Goal: Task Accomplishment & Management: Manage account settings

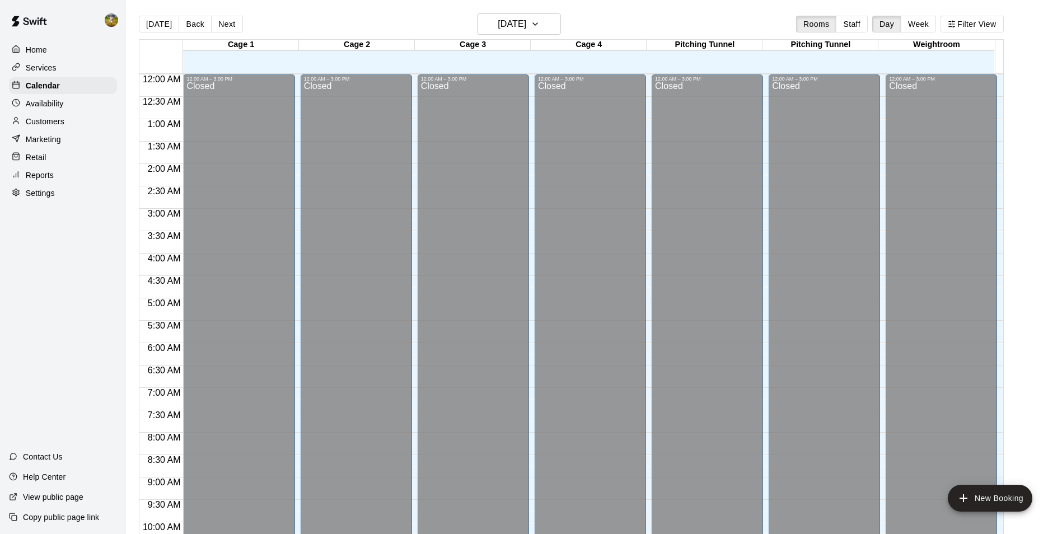
scroll to position [569, 0]
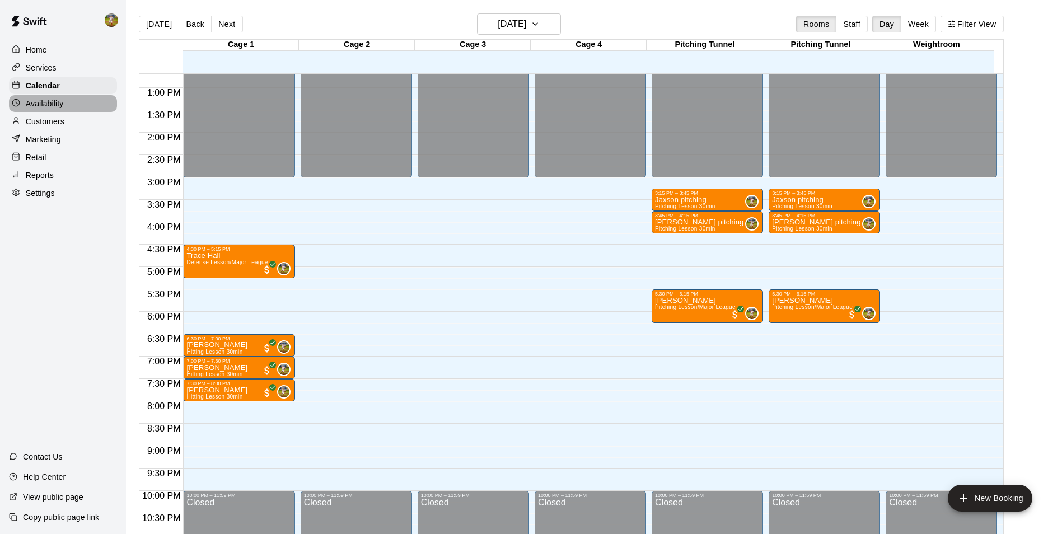
click at [71, 100] on div "Availability" at bounding box center [63, 103] width 108 height 17
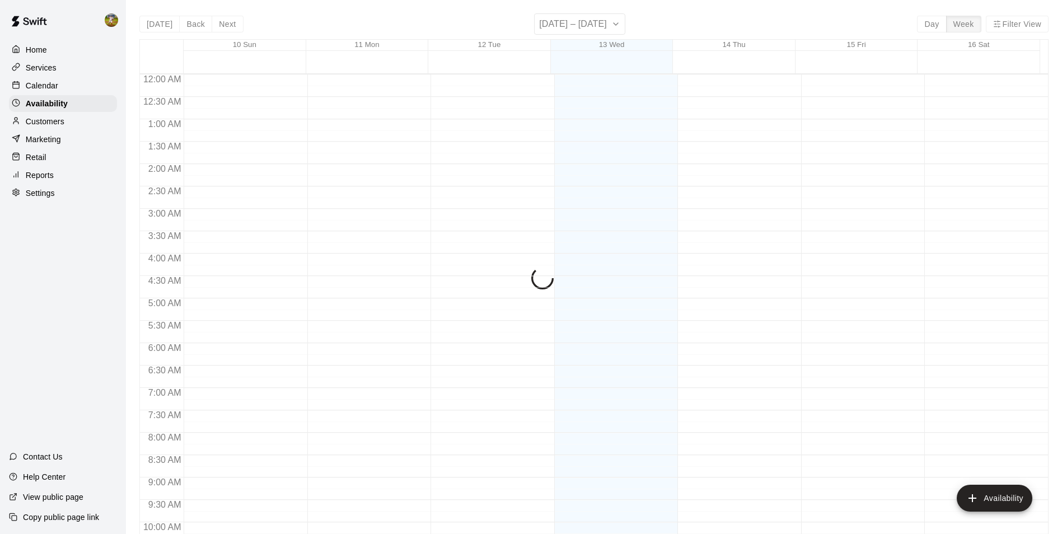
scroll to position [603, 0]
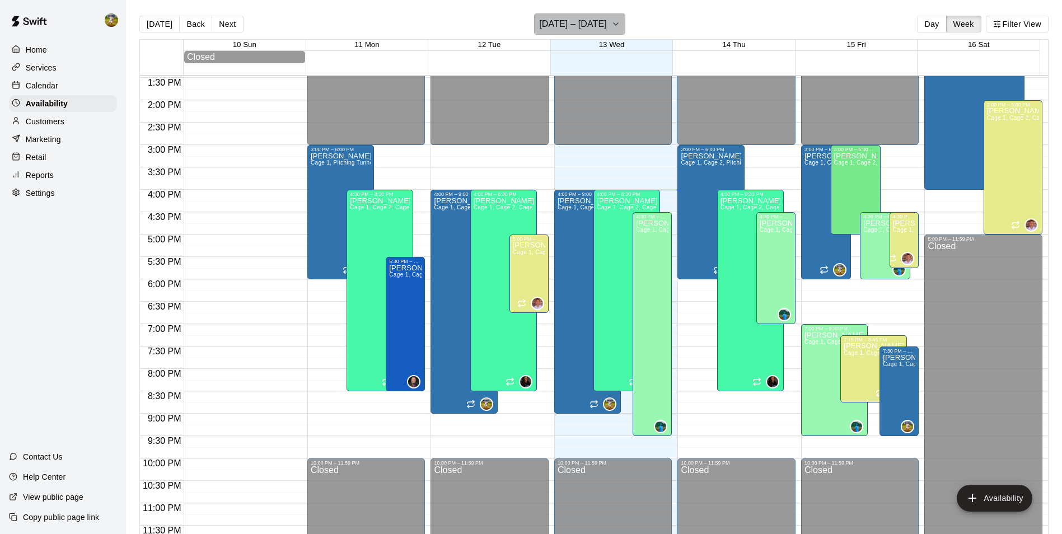
click at [613, 30] on icon "button" at bounding box center [615, 23] width 9 height 13
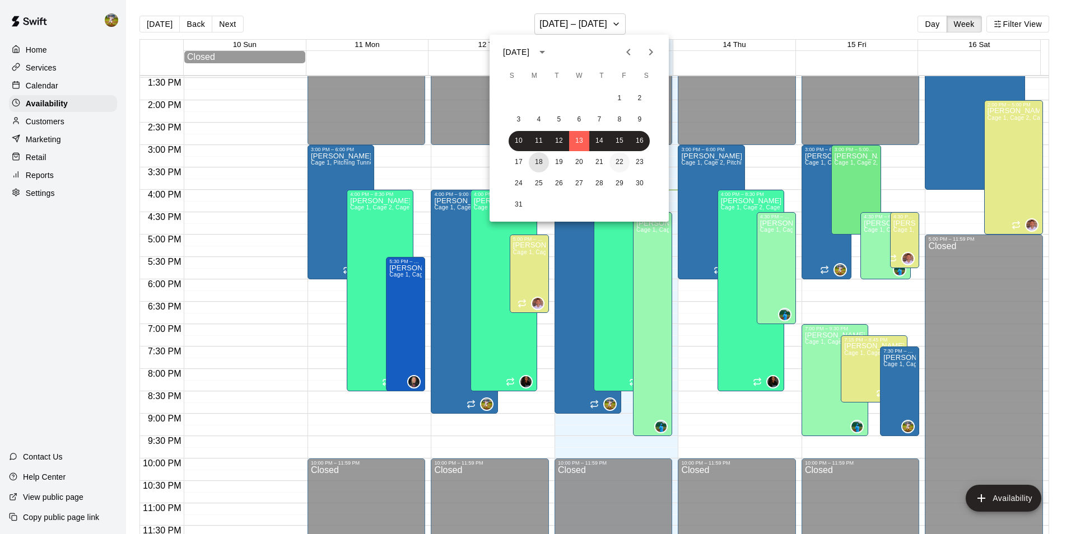
drag, startPoint x: 533, startPoint y: 165, endPoint x: 623, endPoint y: 171, distance: 90.3
click at [623, 171] on div "17 18 19 20 21 22 23" at bounding box center [578, 162] width 179 height 20
drag, startPoint x: 541, startPoint y: 156, endPoint x: 628, endPoint y: 165, distance: 87.3
click at [628, 165] on div "17 18 19 20 21 22 23" at bounding box center [578, 162] width 179 height 20
click at [611, 25] on div at bounding box center [535, 267] width 1071 height 534
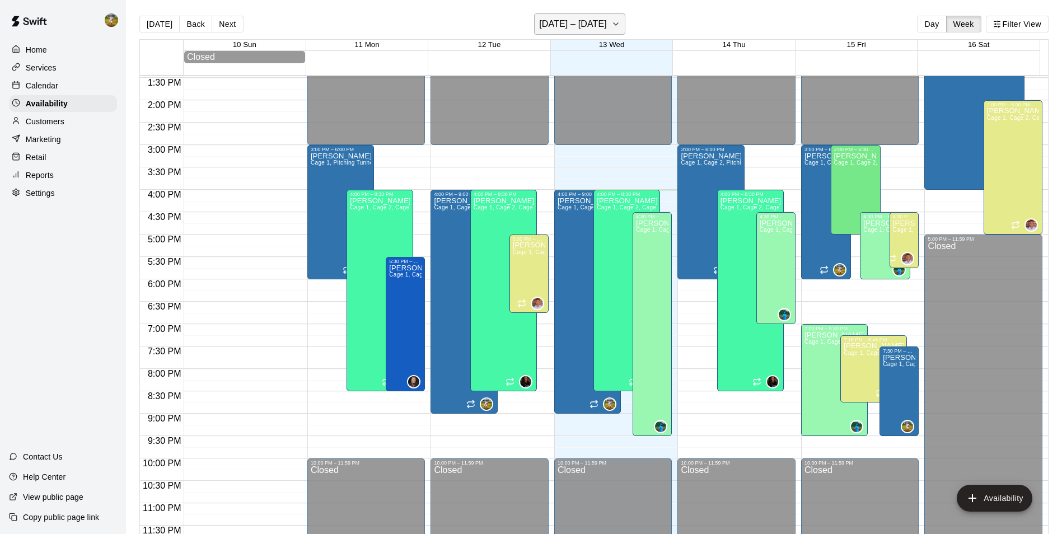
click at [612, 21] on icon "button" at bounding box center [615, 23] width 9 height 13
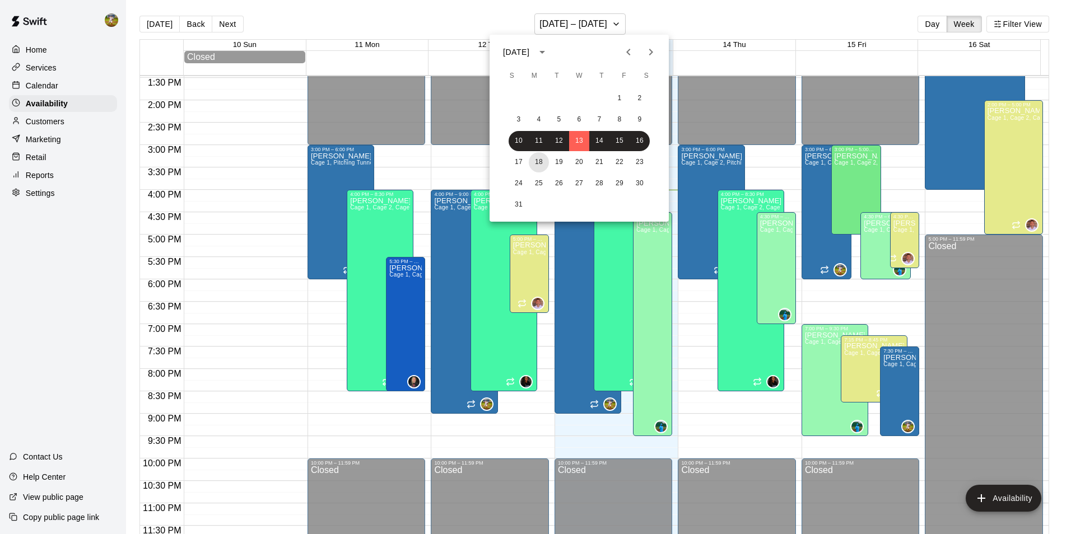
drag, startPoint x: 533, startPoint y: 165, endPoint x: 631, endPoint y: 172, distance: 98.8
click at [631, 172] on div "1 2 3 4 5 6 7 8 9 10 11 12 13 14 15 16 17 18 19 20 21 22 23 24 25 26 27 28 29 3…" at bounding box center [578, 151] width 179 height 129
click at [643, 165] on button "23" at bounding box center [639, 162] width 20 height 20
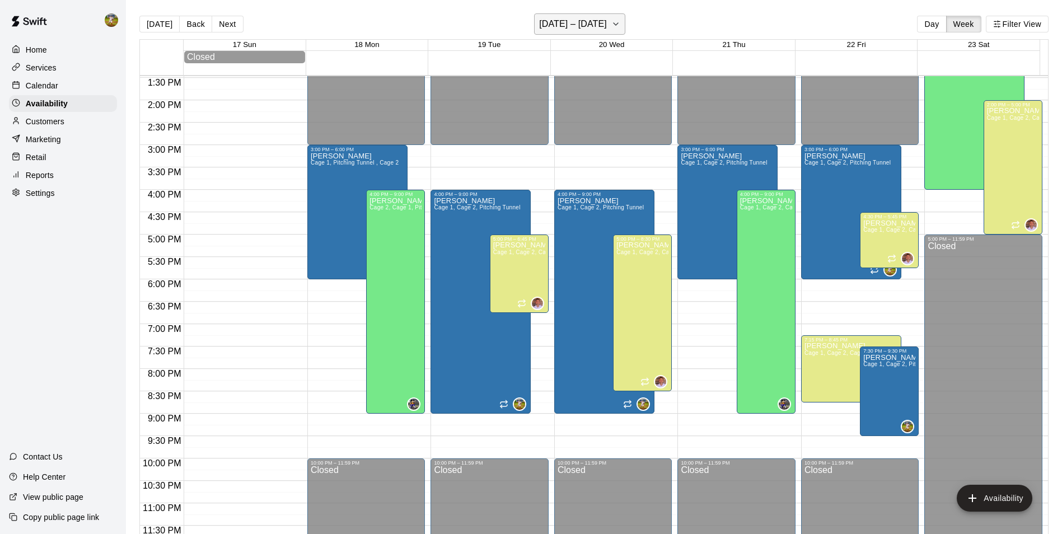
click at [615, 27] on icon "button" at bounding box center [615, 23] width 9 height 13
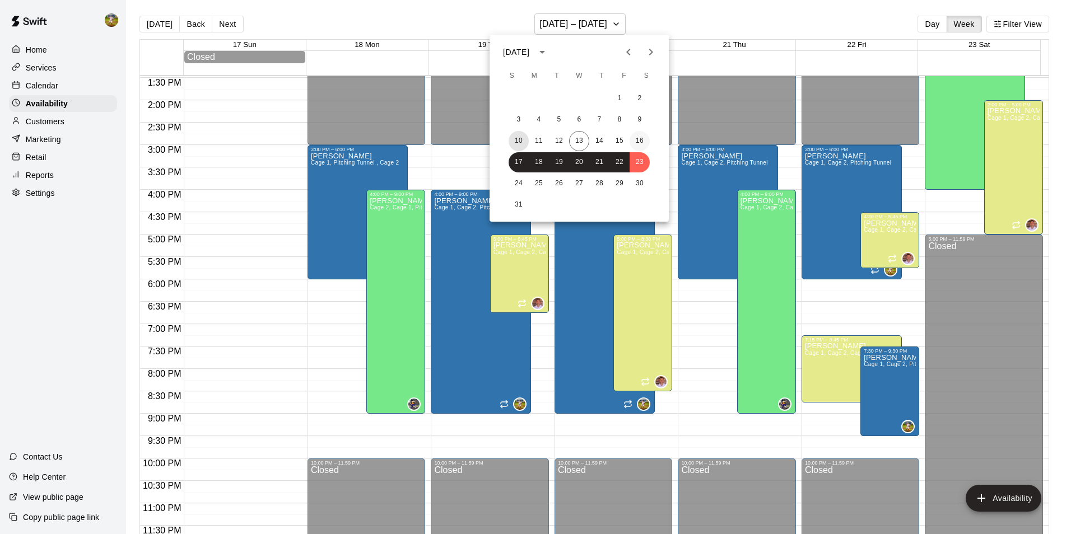
drag, startPoint x: 530, startPoint y: 139, endPoint x: 631, endPoint y: 137, distance: 100.3
click at [631, 137] on div "10 11 12 13 14 15 16" at bounding box center [578, 141] width 179 height 20
drag, startPoint x: 526, startPoint y: 136, endPoint x: 632, endPoint y: 153, distance: 107.2
click at [632, 153] on div "1 2 3 4 5 6 7 8 9 10 11 12 13 14 15 16 17 18 19 20 21 22 23 24 25 26 27 28 29 3…" at bounding box center [578, 151] width 179 height 129
click at [539, 141] on button "11" at bounding box center [539, 141] width 20 height 20
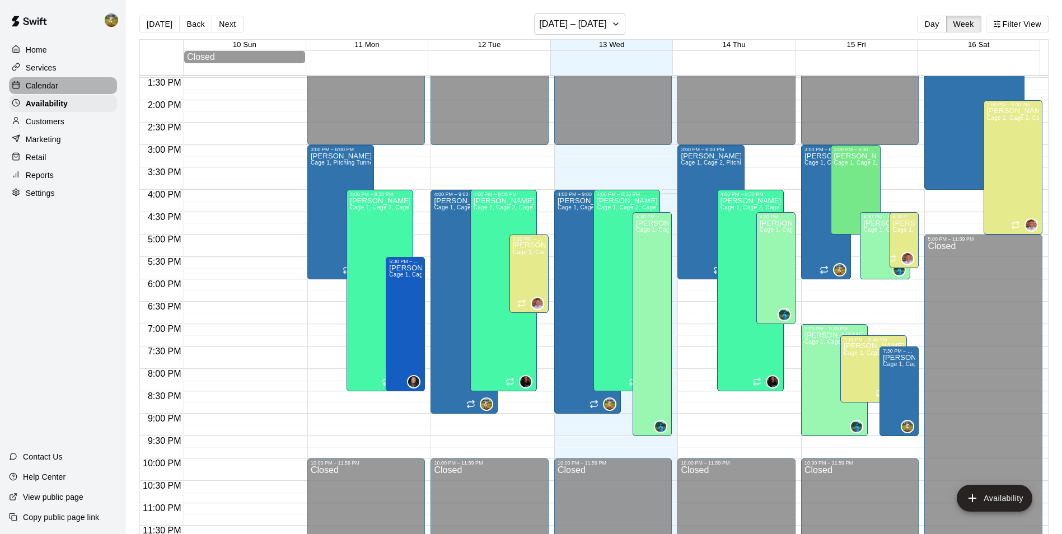
click at [43, 91] on p "Calendar" at bounding box center [42, 85] width 32 height 11
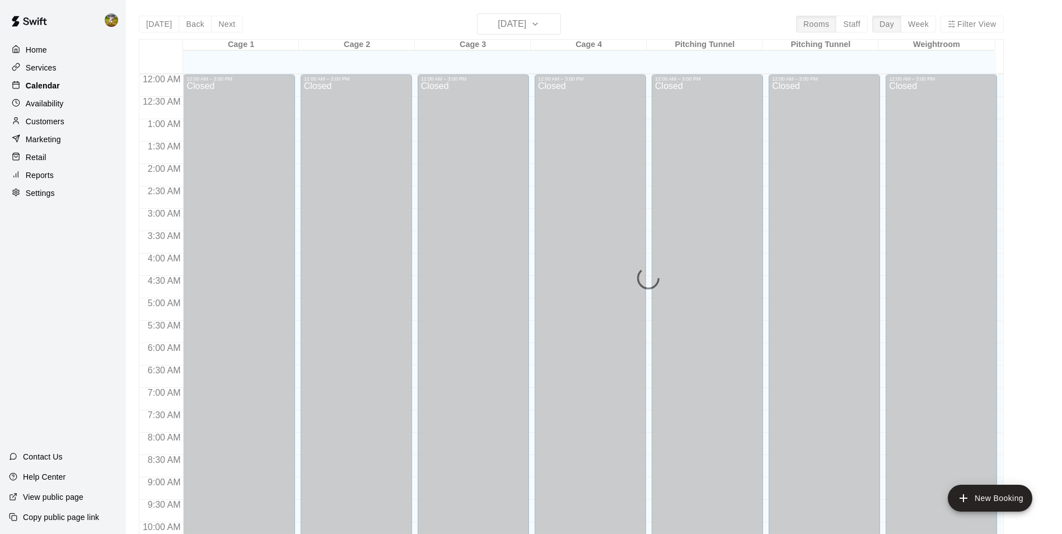
scroll to position [569, 0]
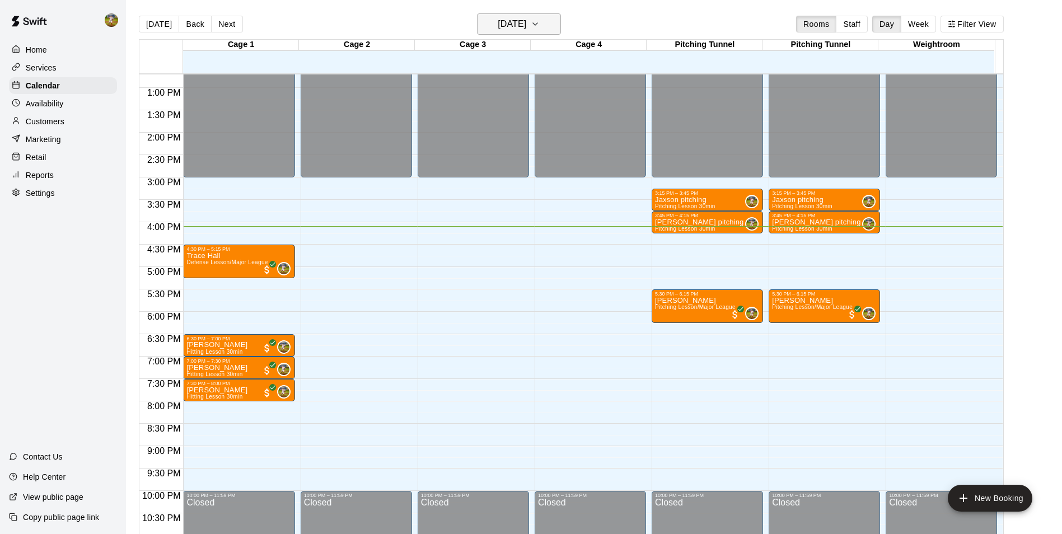
click at [540, 25] on icon "button" at bounding box center [535, 23] width 9 height 13
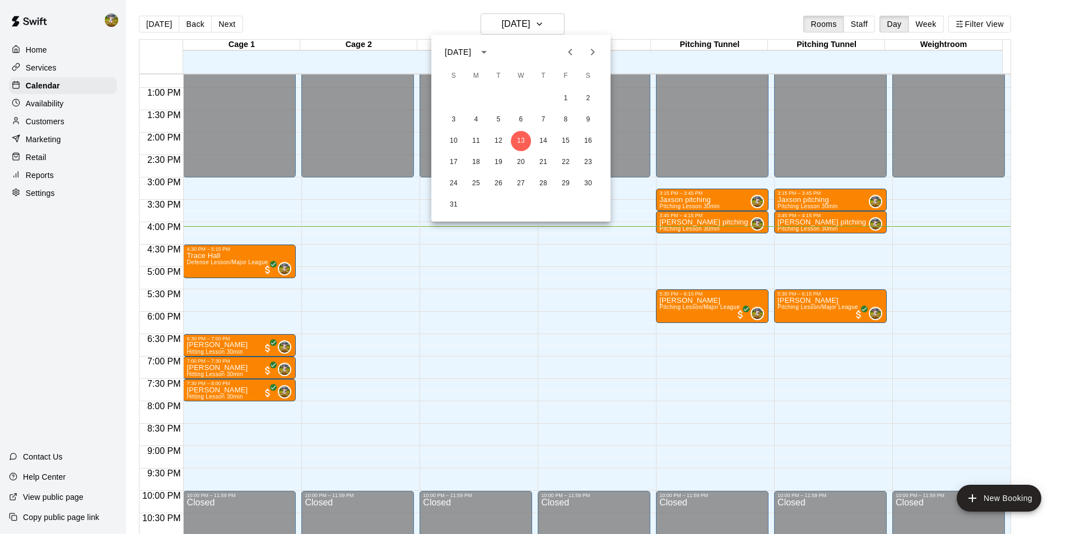
click at [560, 25] on div at bounding box center [535, 267] width 1071 height 534
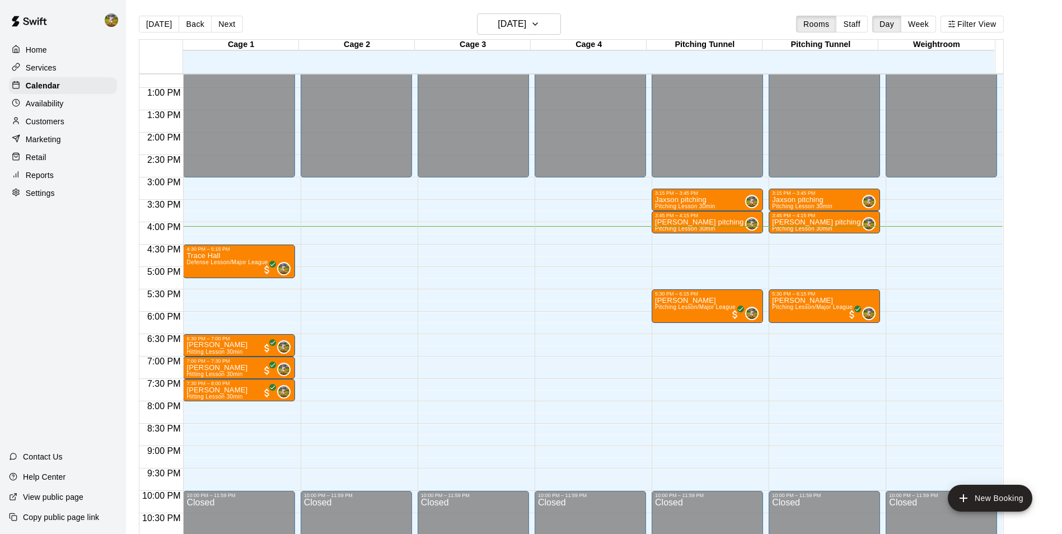
click at [80, 109] on div "Availability" at bounding box center [63, 103] width 108 height 17
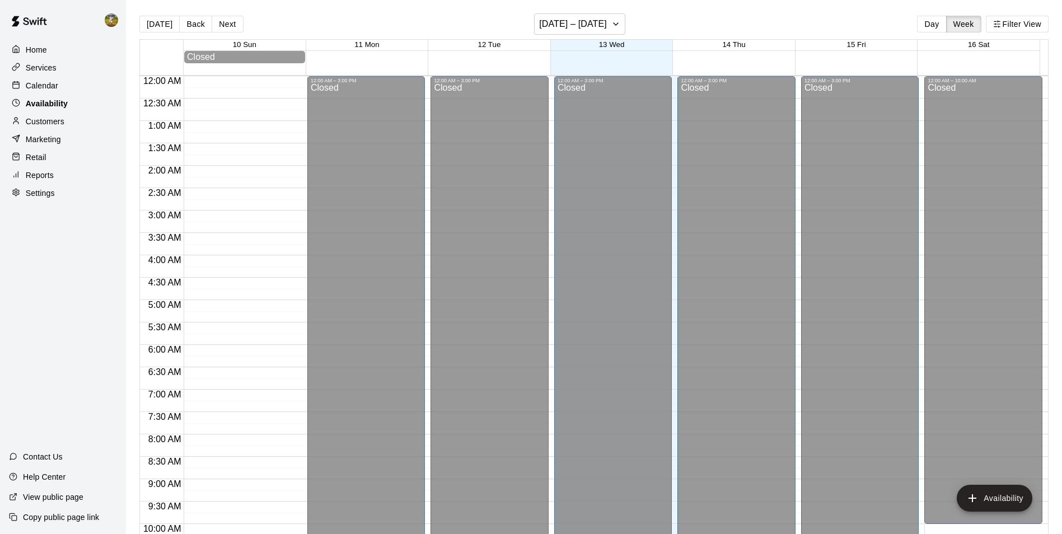
scroll to position [603, 0]
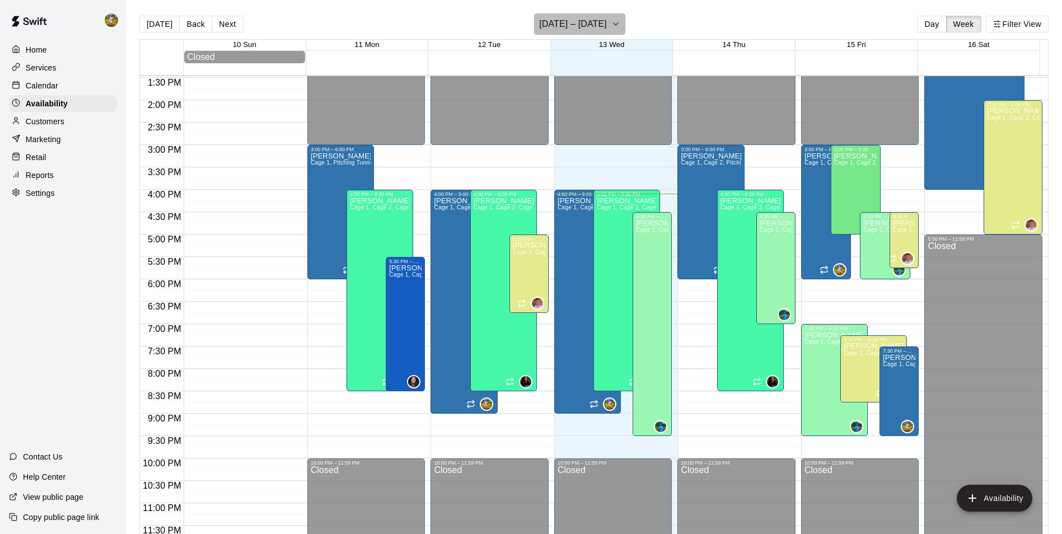
click at [614, 20] on icon "button" at bounding box center [615, 23] width 9 height 13
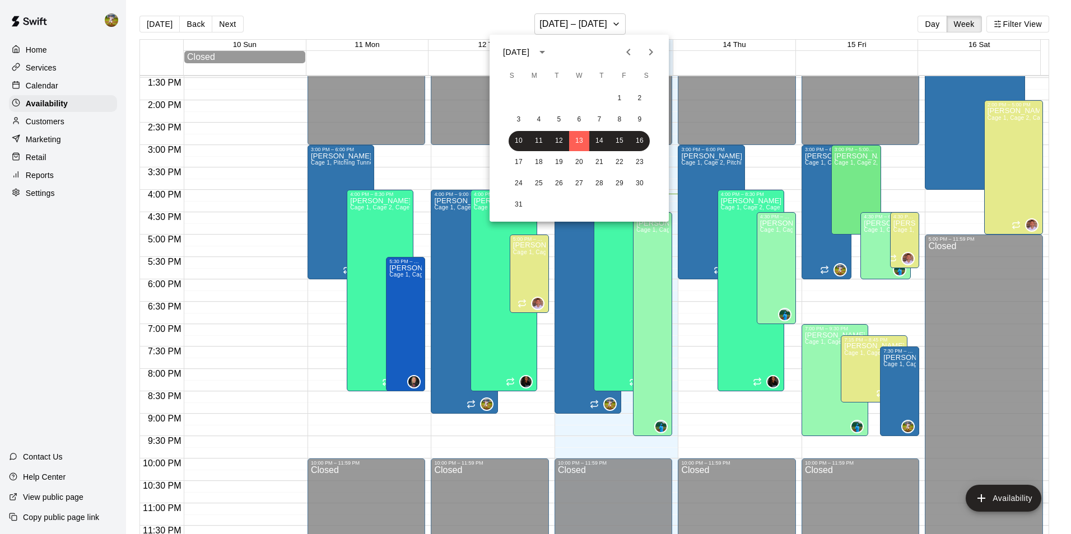
click at [647, 57] on icon "Next month" at bounding box center [650, 51] width 13 height 13
click at [630, 48] on icon "Previous month" at bounding box center [628, 51] width 13 height 13
click at [627, 22] on div at bounding box center [535, 267] width 1071 height 534
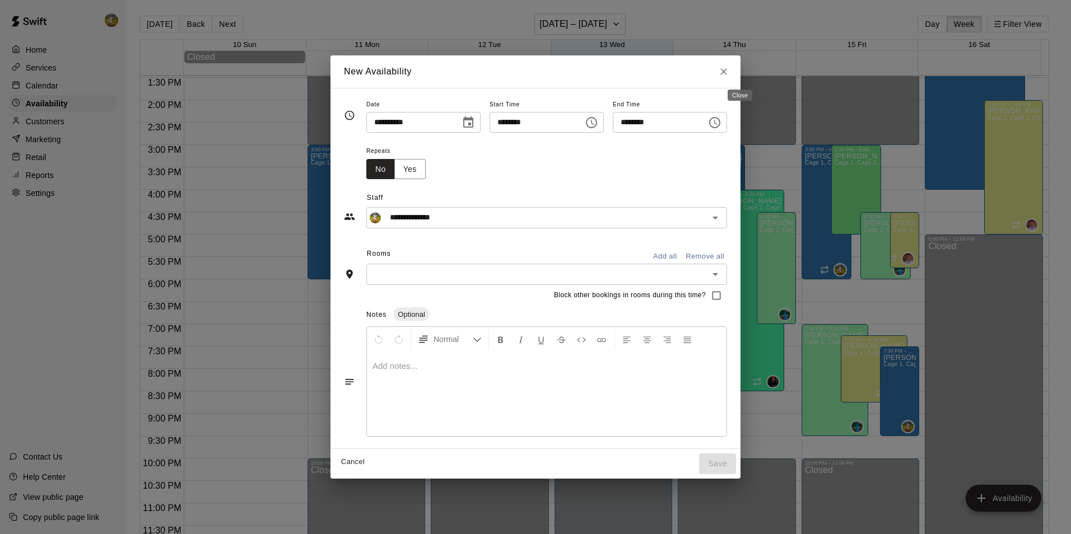
click at [727, 73] on icon "Close" at bounding box center [723, 71] width 7 height 7
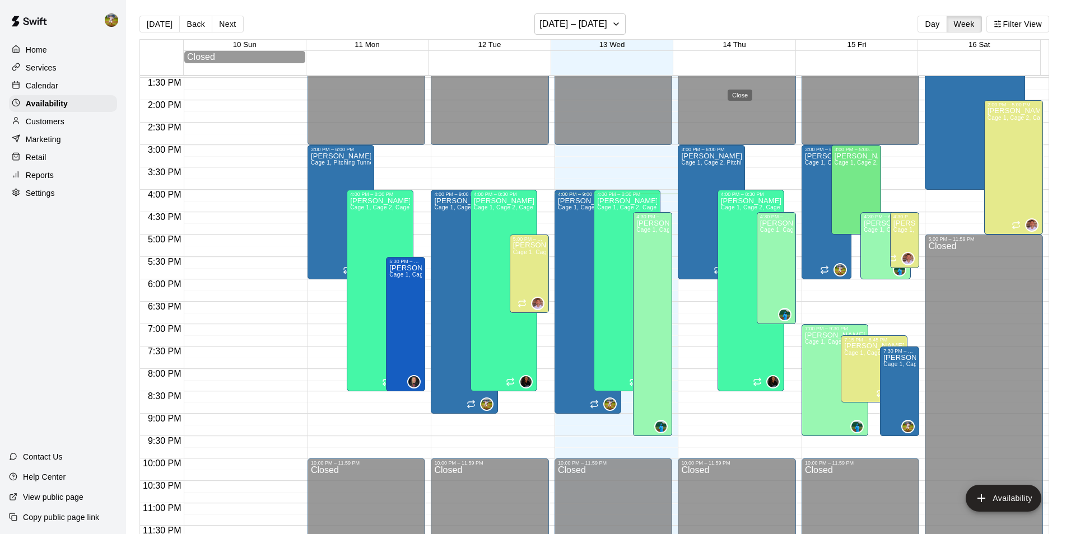
type input "**********"
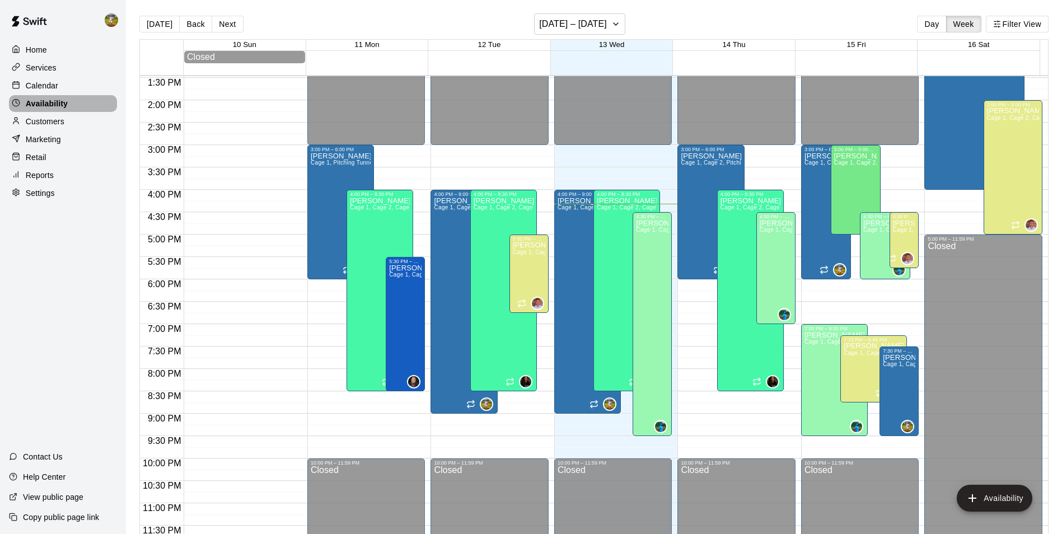
click at [83, 103] on div "Availability" at bounding box center [63, 103] width 108 height 17
click at [227, 27] on button "Next" at bounding box center [227, 24] width 31 height 17
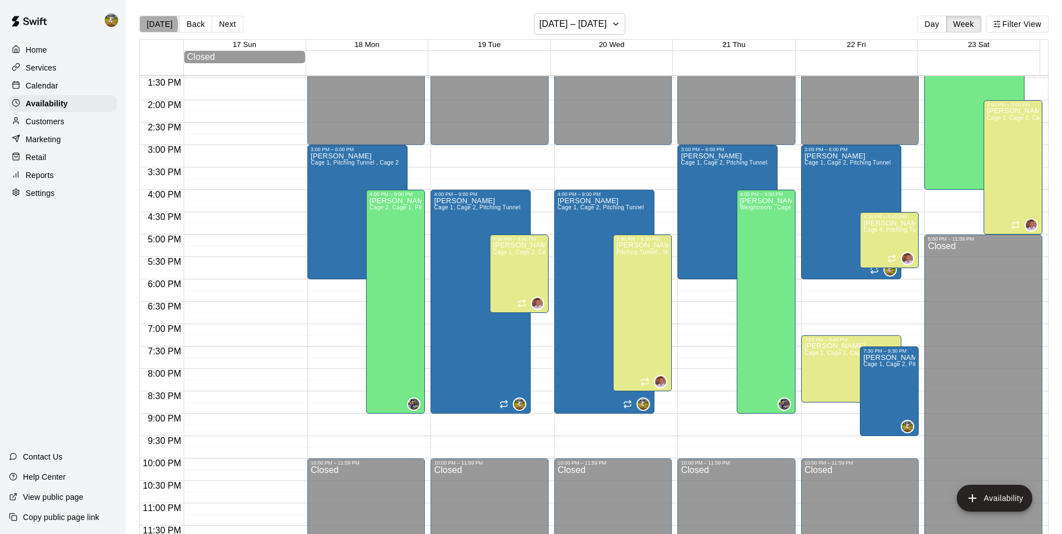
click at [149, 24] on button "[DATE]" at bounding box center [159, 24] width 40 height 17
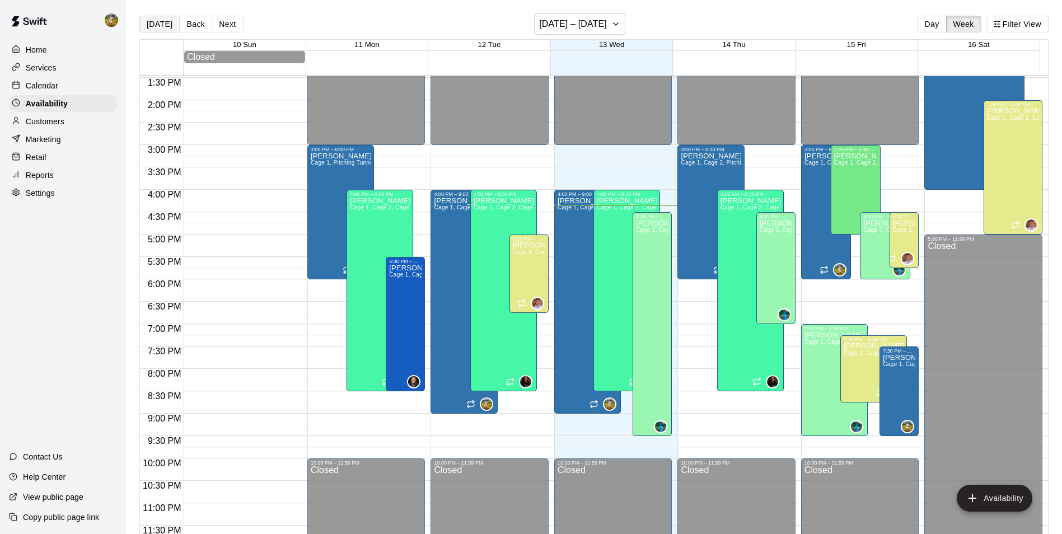
click at [158, 24] on button "[DATE]" at bounding box center [159, 24] width 40 height 17
click at [166, 25] on button "[DATE]" at bounding box center [159, 24] width 40 height 17
click at [48, 82] on p "Calendar" at bounding box center [42, 85] width 32 height 11
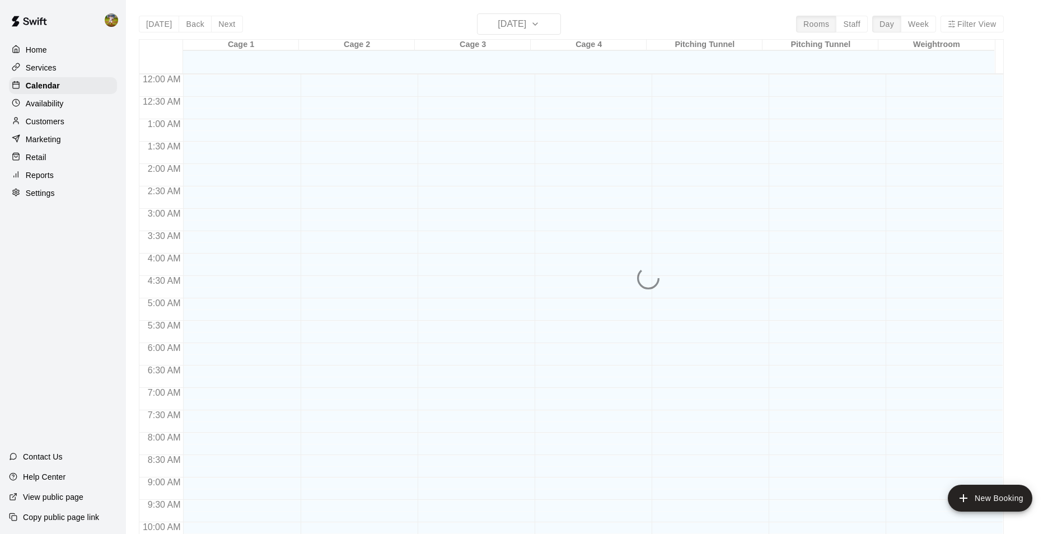
scroll to position [569, 0]
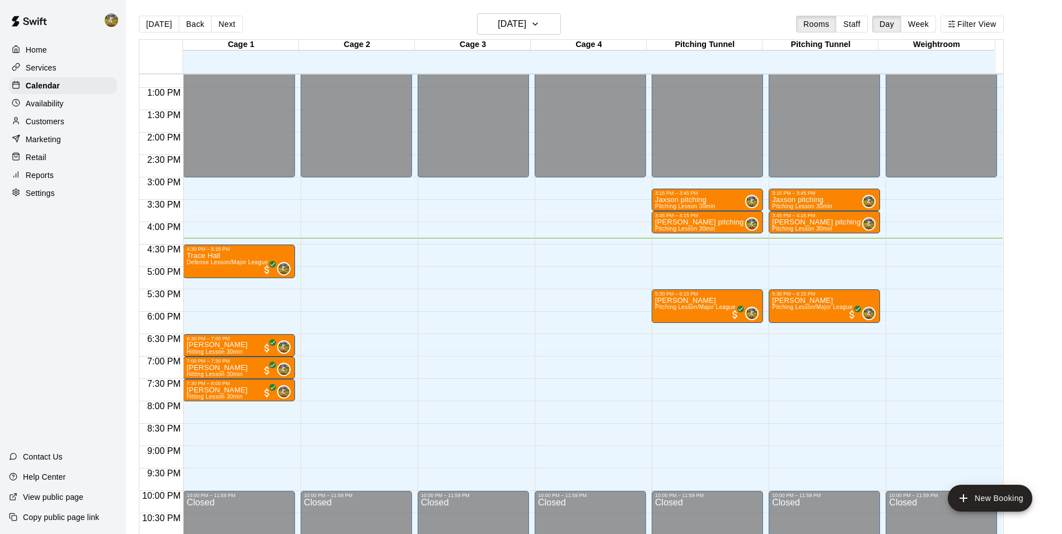
click at [69, 124] on div "Customers" at bounding box center [63, 121] width 108 height 17
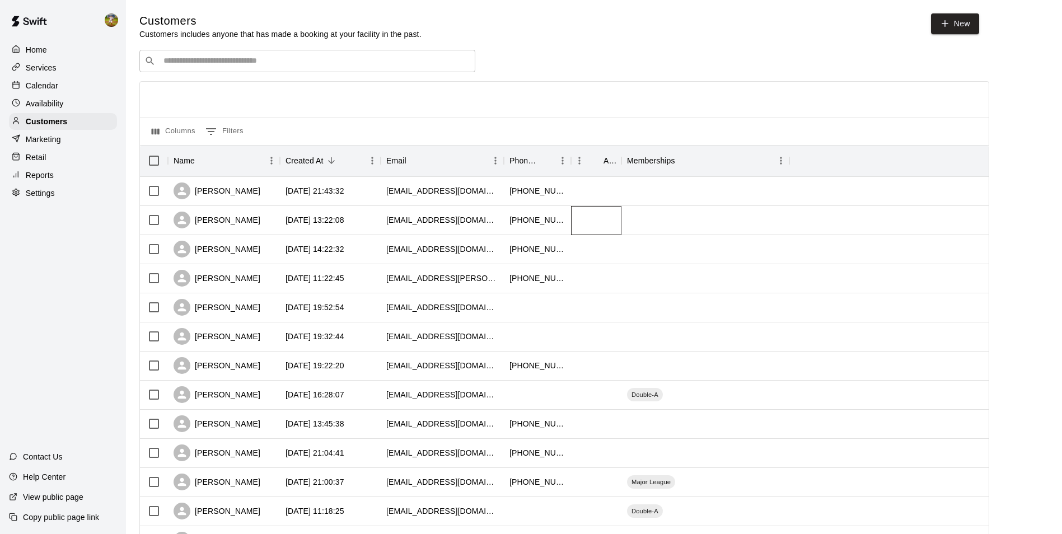
click at [591, 223] on div at bounding box center [596, 220] width 50 height 29
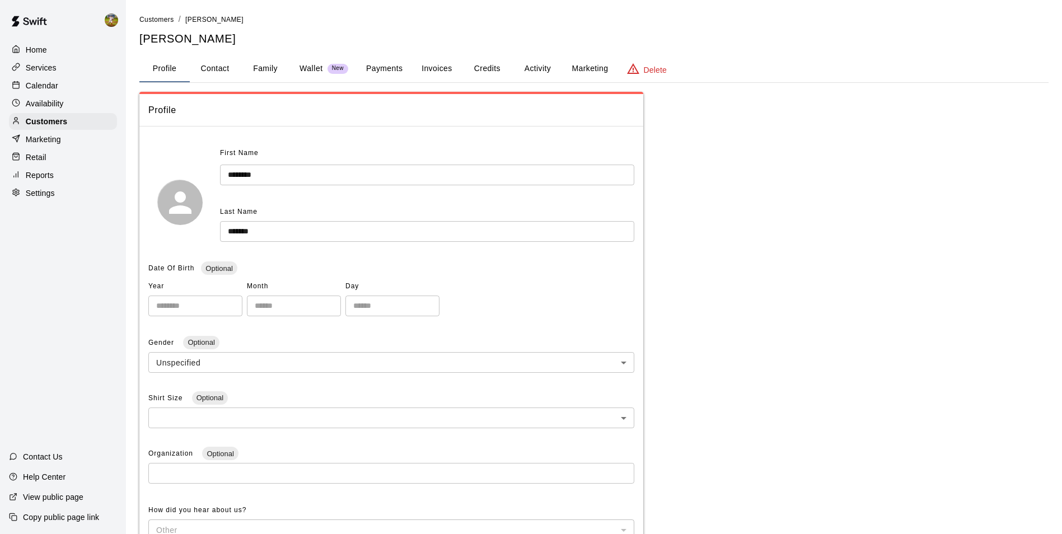
drag, startPoint x: 488, startPoint y: 70, endPoint x: 511, endPoint y: 67, distance: 23.1
click at [491, 70] on button "Credits" at bounding box center [487, 68] width 50 height 27
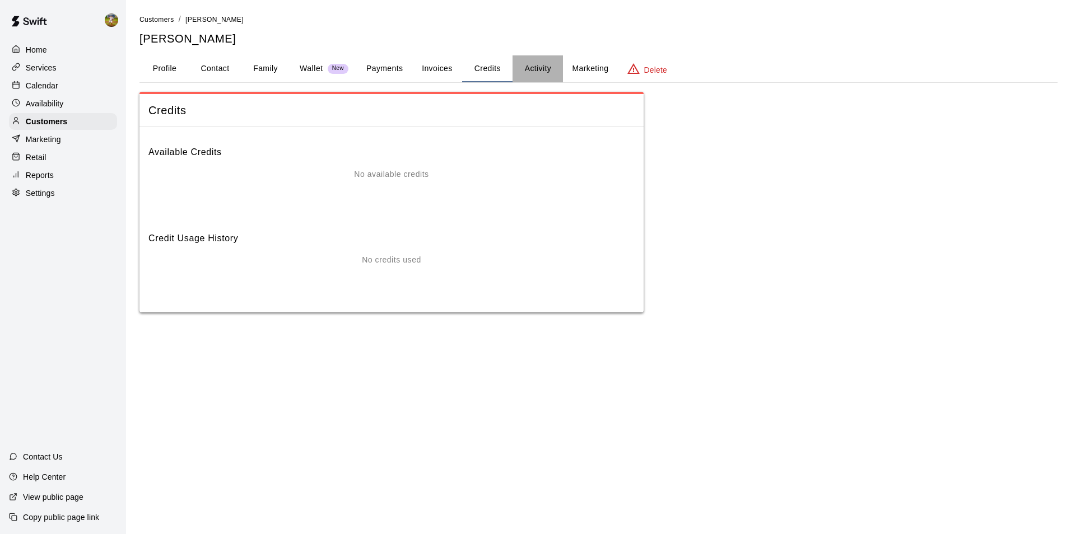
click at [538, 68] on button "Activity" at bounding box center [537, 68] width 50 height 27
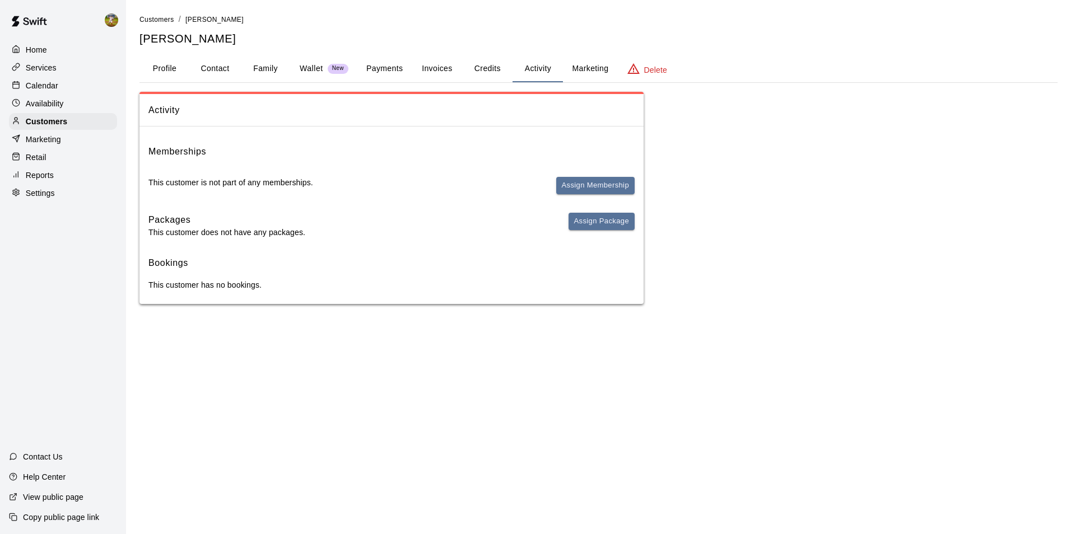
click at [378, 68] on button "Payments" at bounding box center [384, 68] width 54 height 27
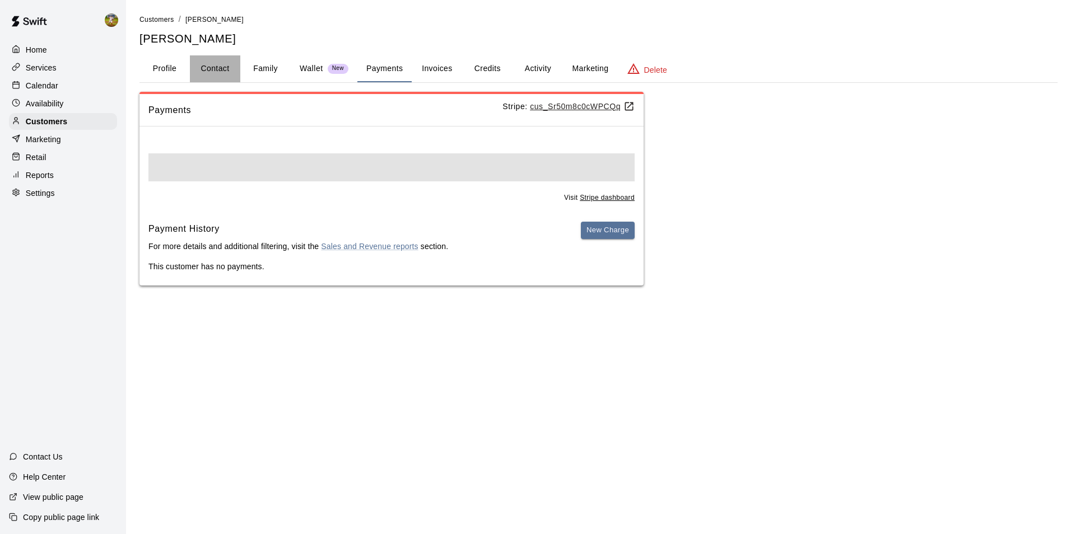
click at [233, 69] on button "Contact" at bounding box center [215, 68] width 50 height 27
select select "**"
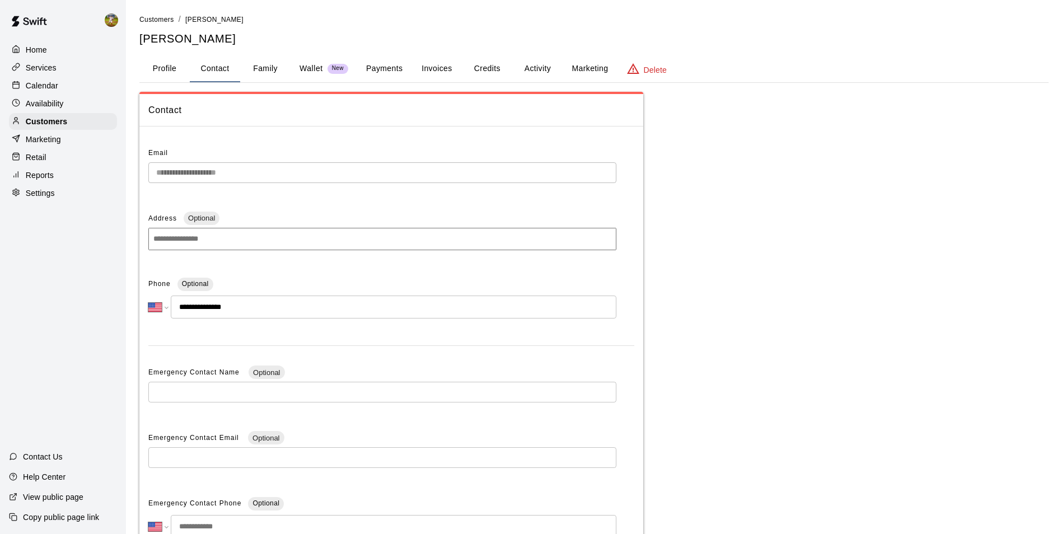
click at [269, 68] on button "Family" at bounding box center [265, 68] width 50 height 27
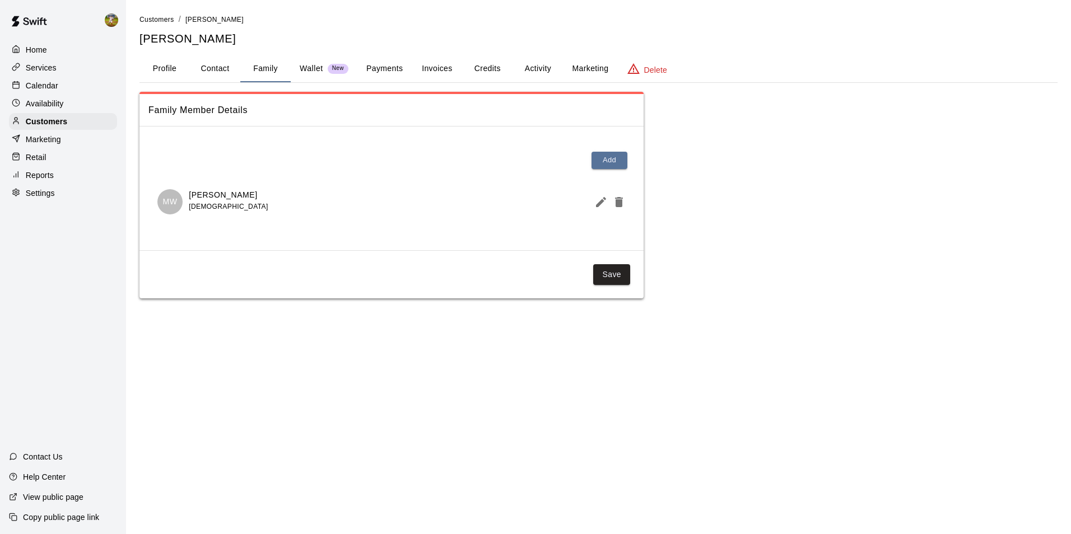
click at [53, 115] on div "Home Services Calendar Availability Customers Marketing Retail Reports Settings" at bounding box center [63, 121] width 126 height 162
click at [52, 119] on p "Customers" at bounding box center [46, 121] width 41 height 11
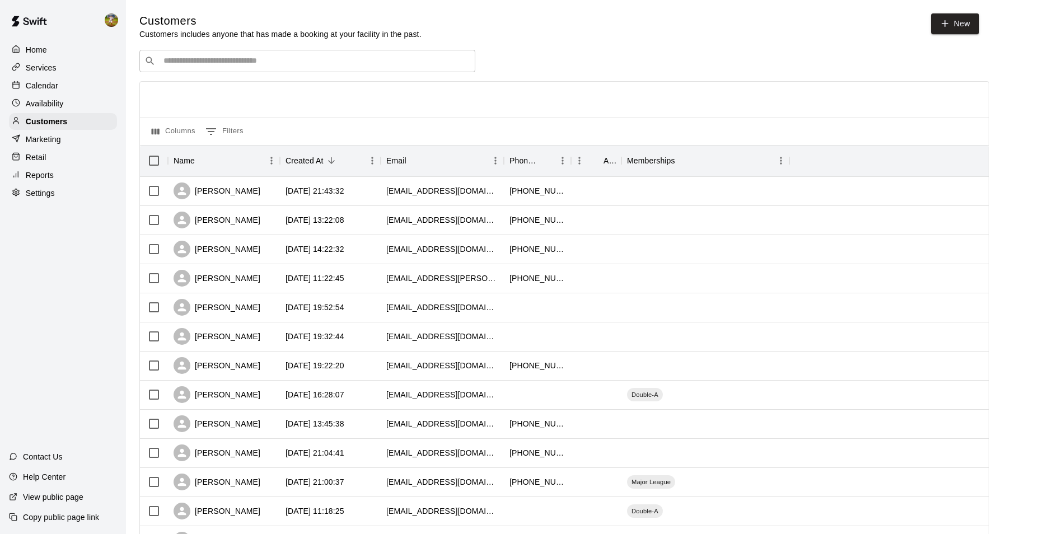
click at [58, 83] on div "Calendar" at bounding box center [63, 85] width 108 height 17
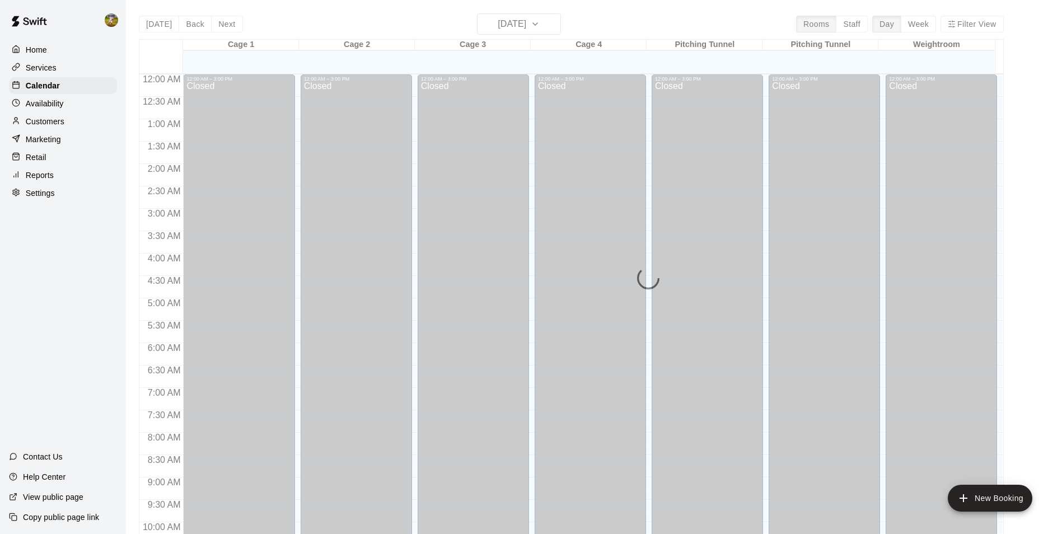
scroll to position [569, 0]
